Goal: Task Accomplishment & Management: Manage account settings

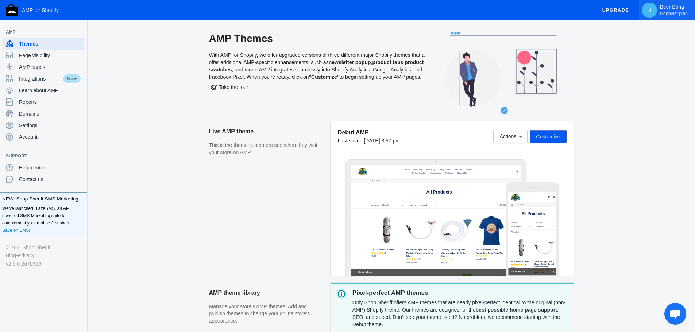
click at [679, 11] on span "Hobbyist plan" at bounding box center [674, 14] width 28 height 6
click at [26, 126] on div at bounding box center [347, 166] width 695 height 332
click at [26, 126] on span "Settings" at bounding box center [50, 125] width 62 height 7
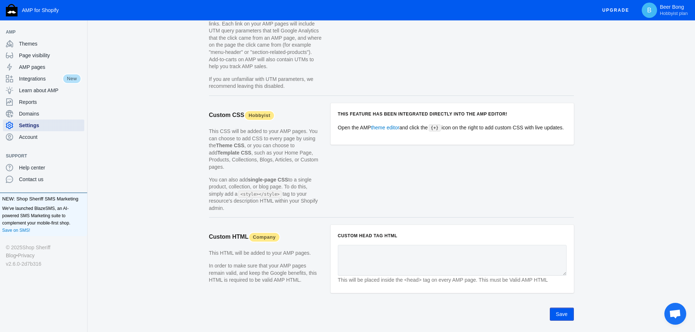
scroll to position [669, 0]
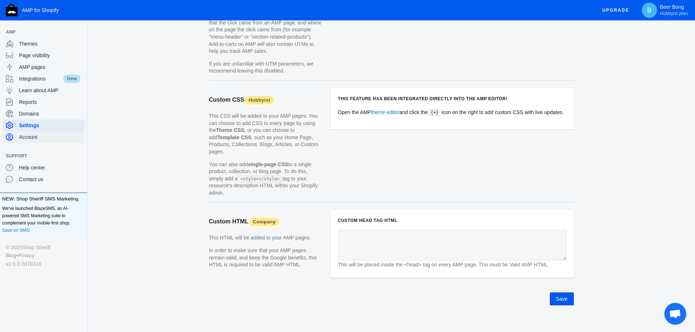
click at [30, 139] on span "Account" at bounding box center [50, 137] width 62 height 7
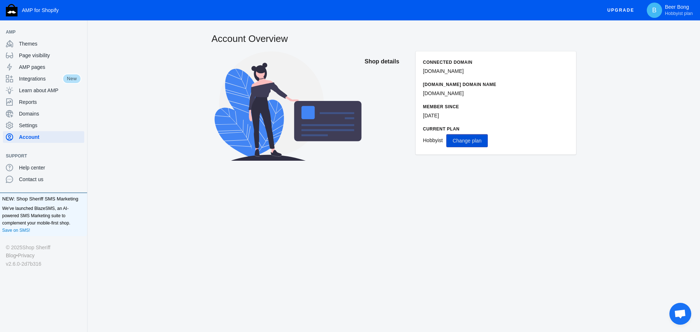
click at [478, 136] on button "Change plan" at bounding box center [467, 140] width 41 height 13
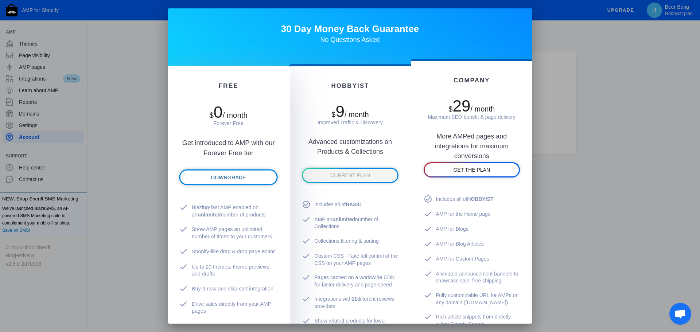
click at [228, 179] on span "DOWNGRADE" at bounding box center [228, 178] width 35 height 6
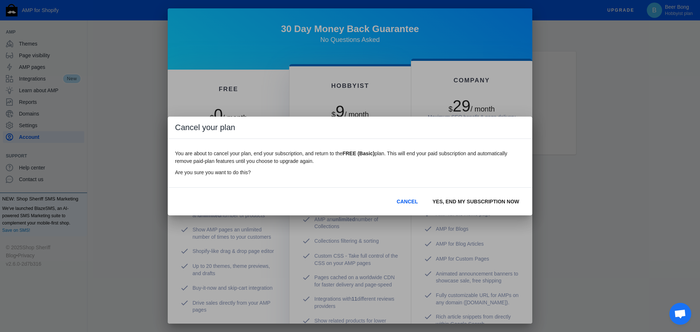
click at [477, 200] on span "YES, END MY SUBSCRIPTION NOW" at bounding box center [476, 202] width 87 height 6
